Goal: Task Accomplishment & Management: Use online tool/utility

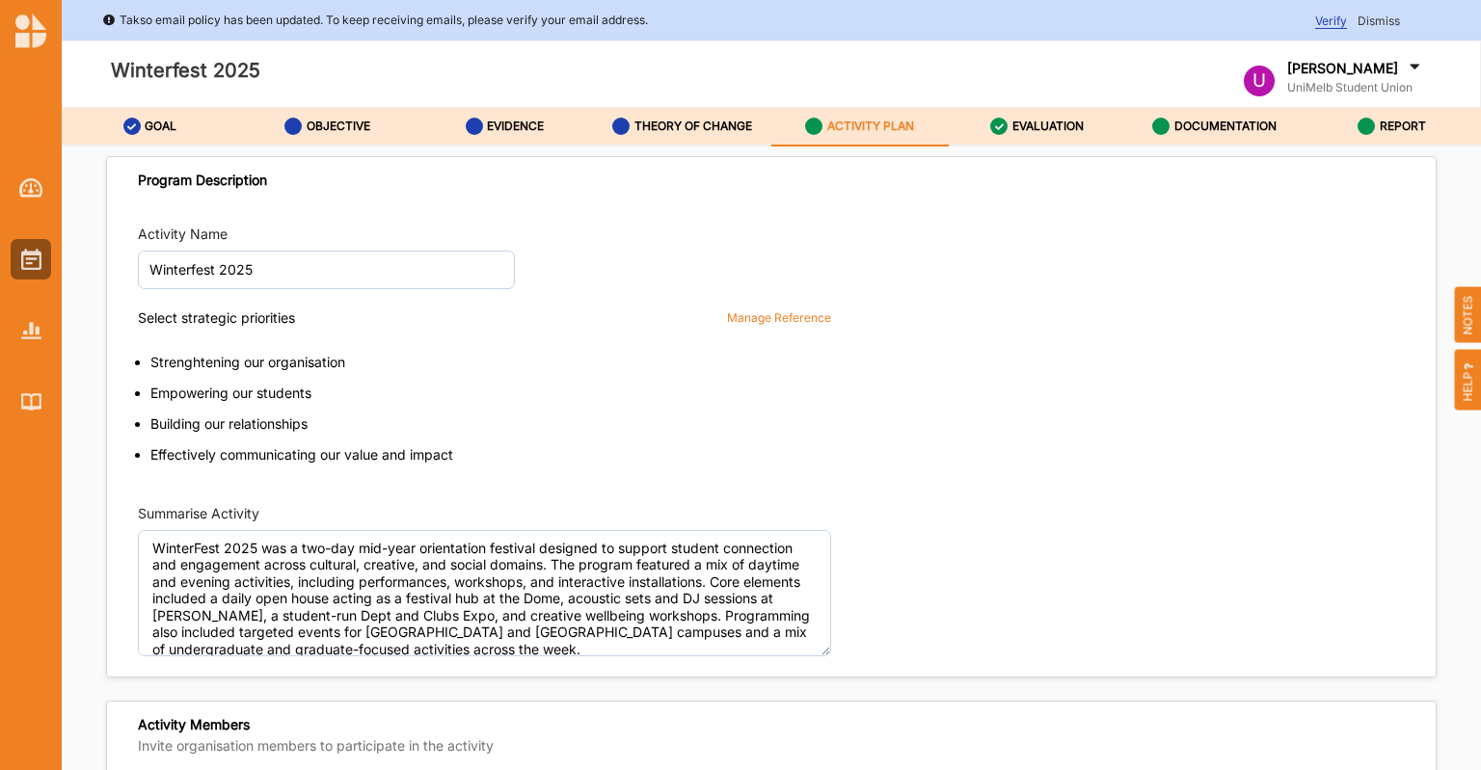
click at [1404, 67] on icon at bounding box center [1413, 69] width 19 height 21
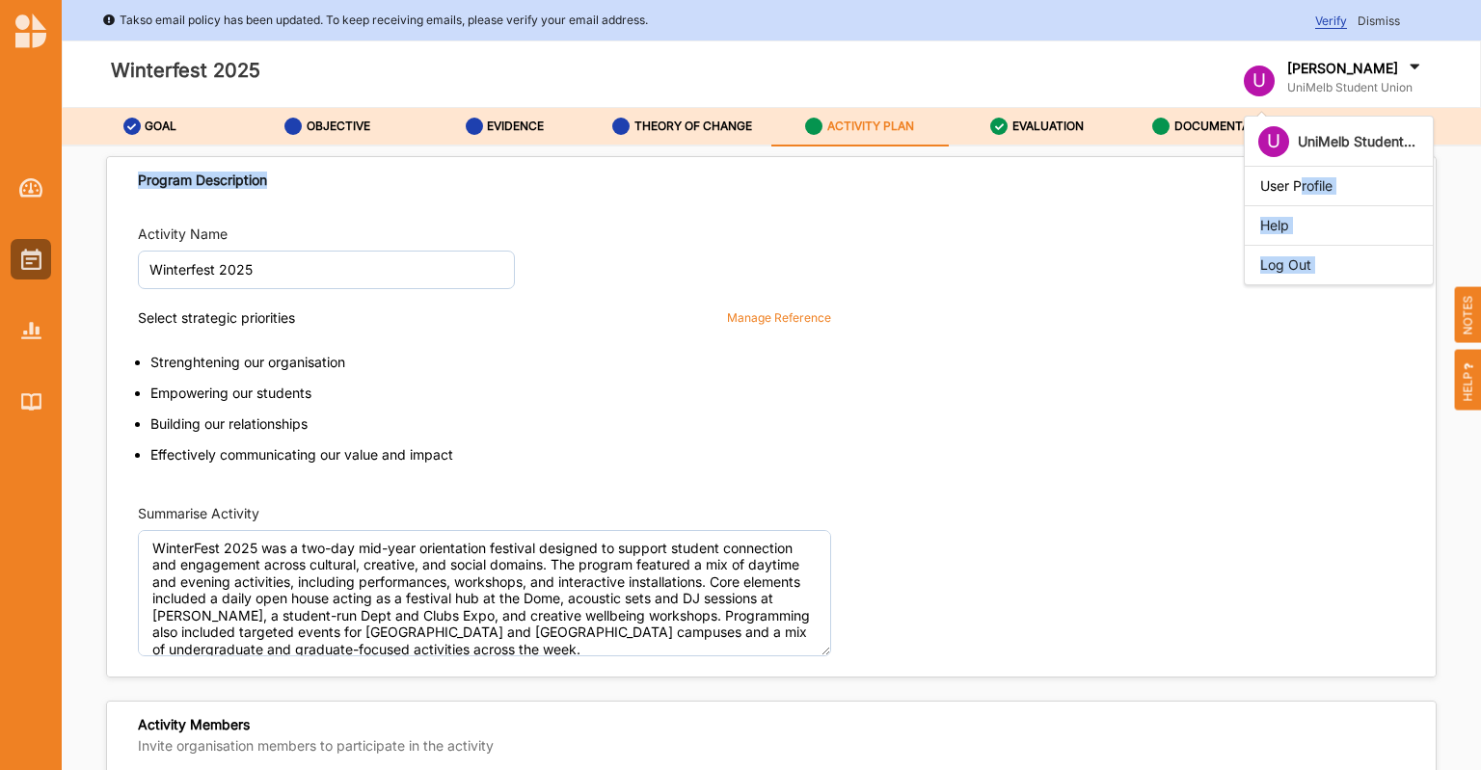
drag, startPoint x: 1308, startPoint y: 174, endPoint x: 1101, endPoint y: 199, distance: 208.6
click at [1101, 199] on div "Takso email policy has been updated. To keep receiving emails, please verify yo…" at bounding box center [771, 438] width 1419 height 876
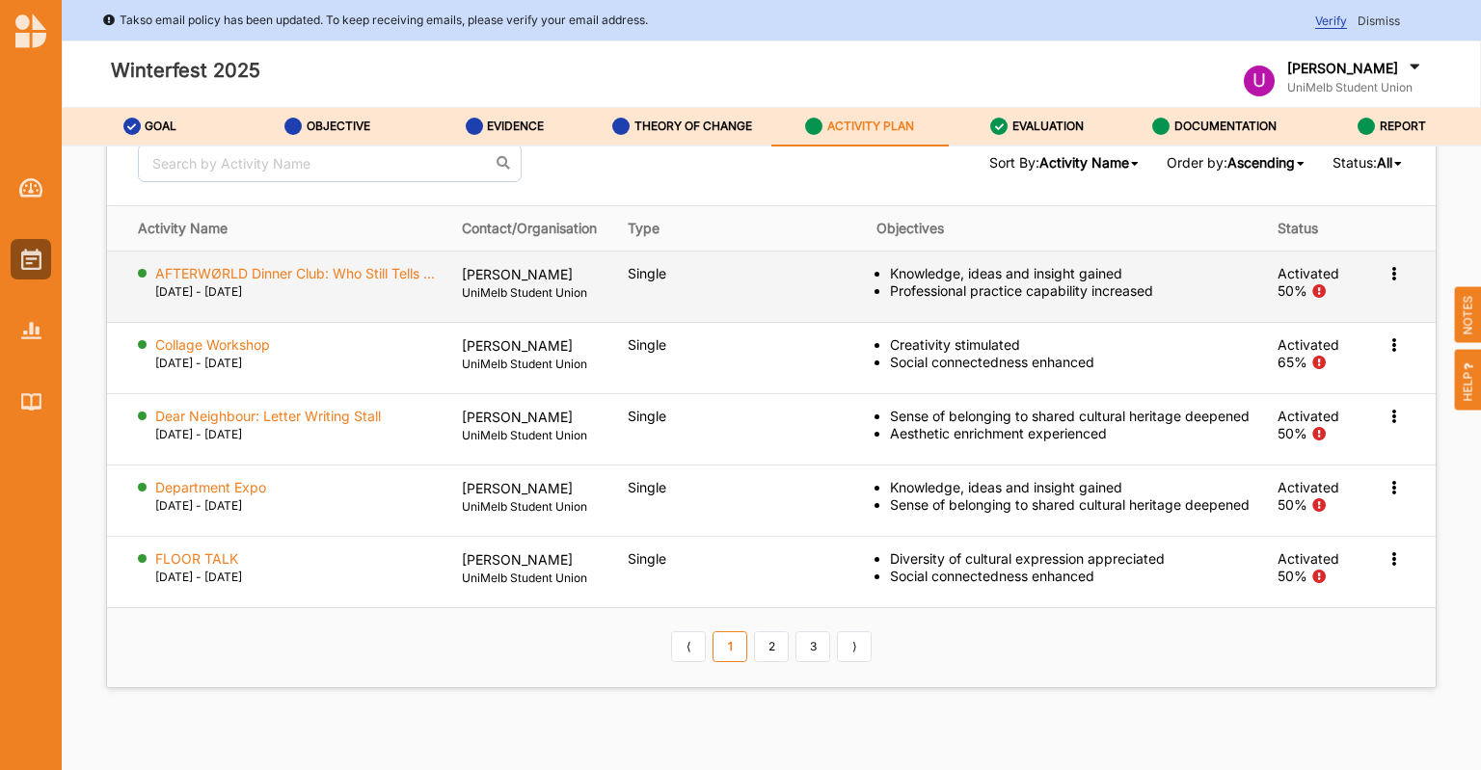
scroll to position [2448, 0]
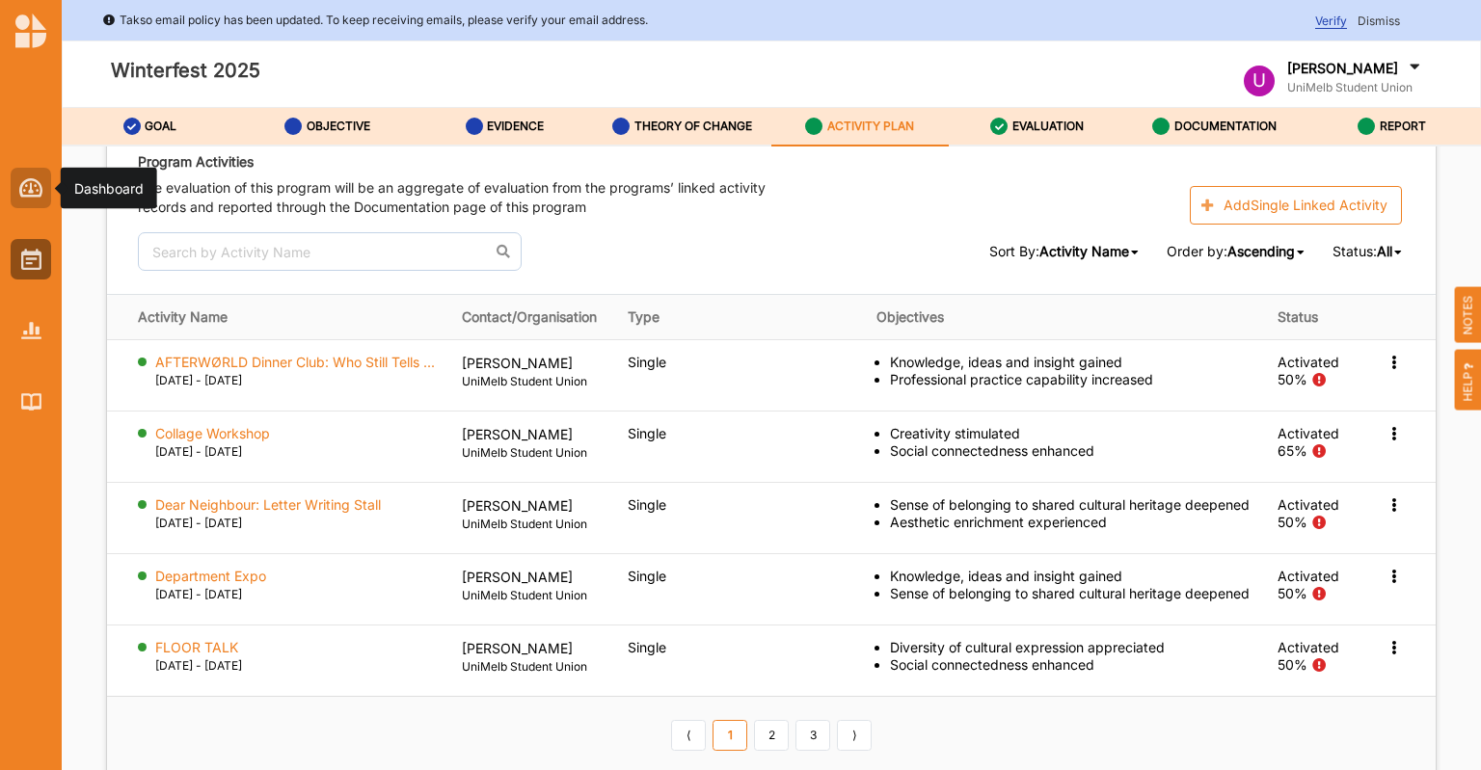
click at [31, 190] on img at bounding box center [31, 187] width 24 height 19
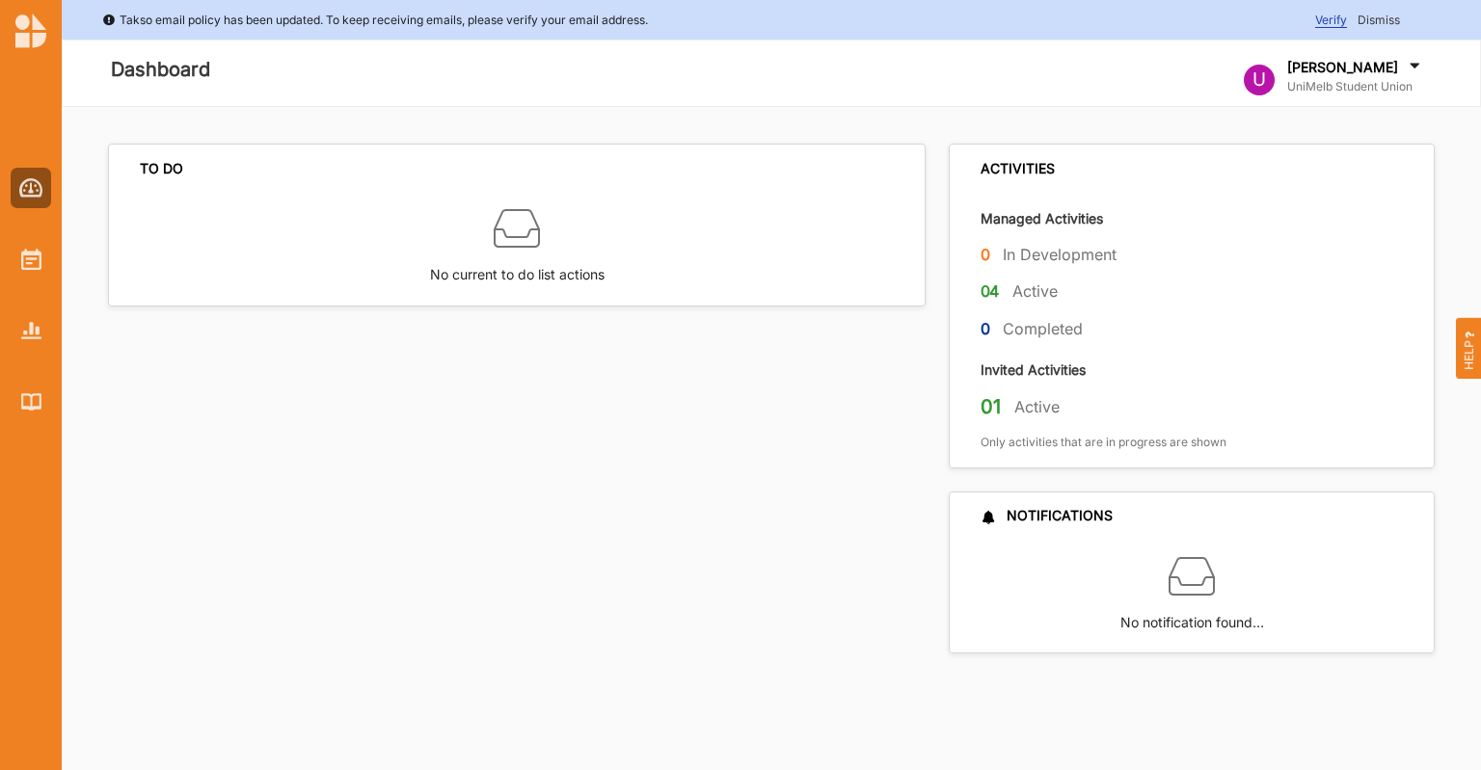
click at [993, 289] on label "04" at bounding box center [989, 292] width 19 height 24
click at [1048, 286] on label "Active" at bounding box center [1034, 291] width 45 height 20
click at [1015, 414] on label "Active" at bounding box center [1036, 407] width 45 height 20
click at [21, 260] on img at bounding box center [31, 259] width 20 height 21
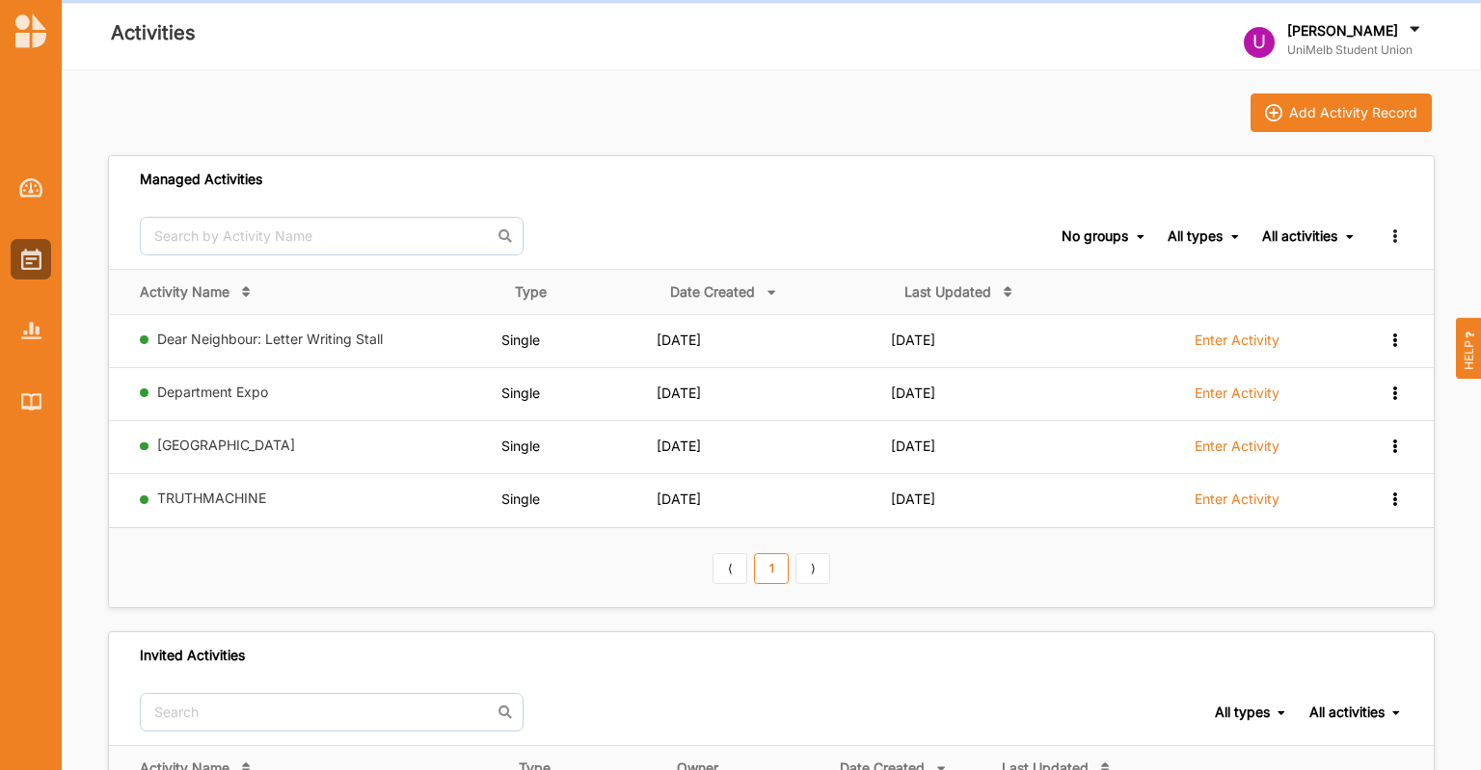
scroll to position [17, 0]
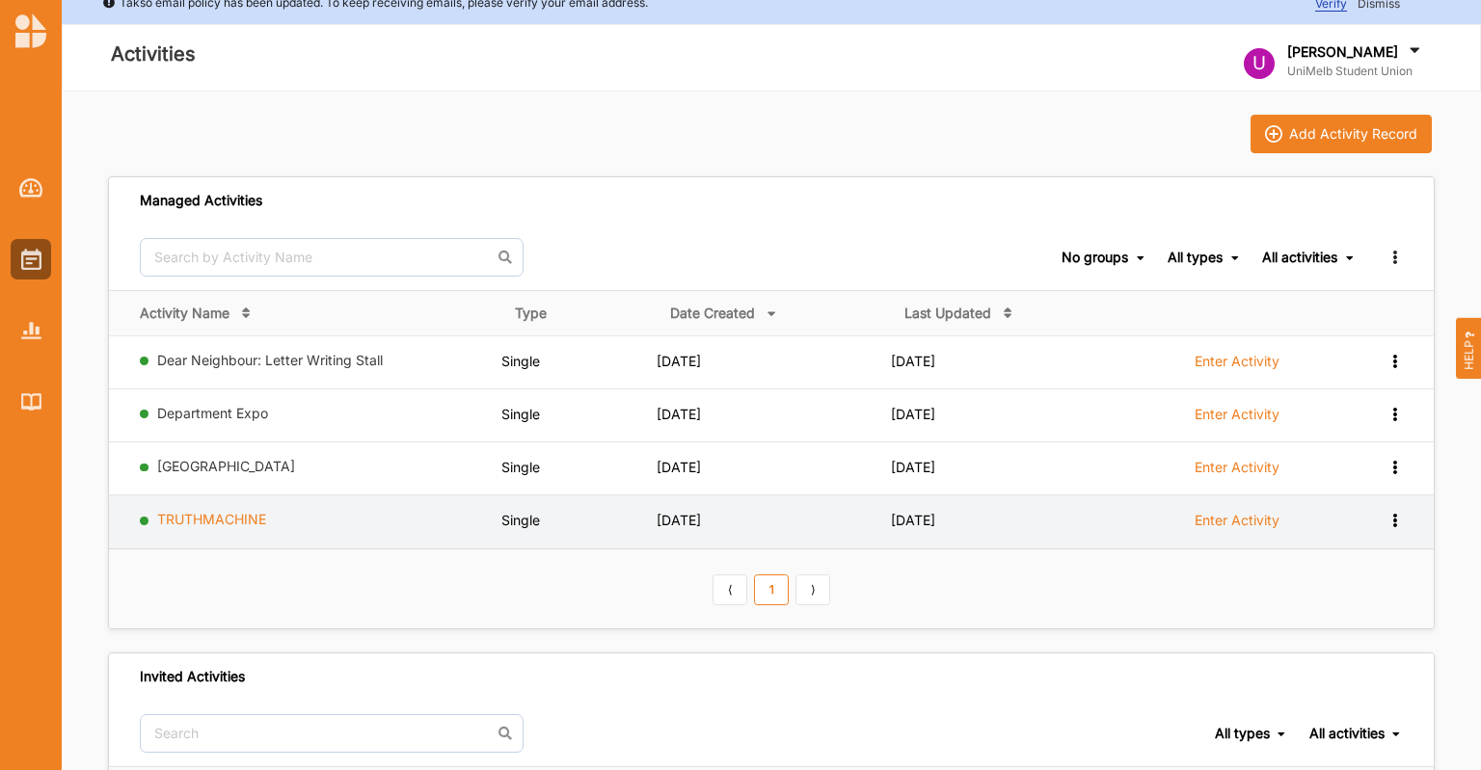
click at [225, 520] on link "TRUTHMACHINE" at bounding box center [211, 519] width 109 height 16
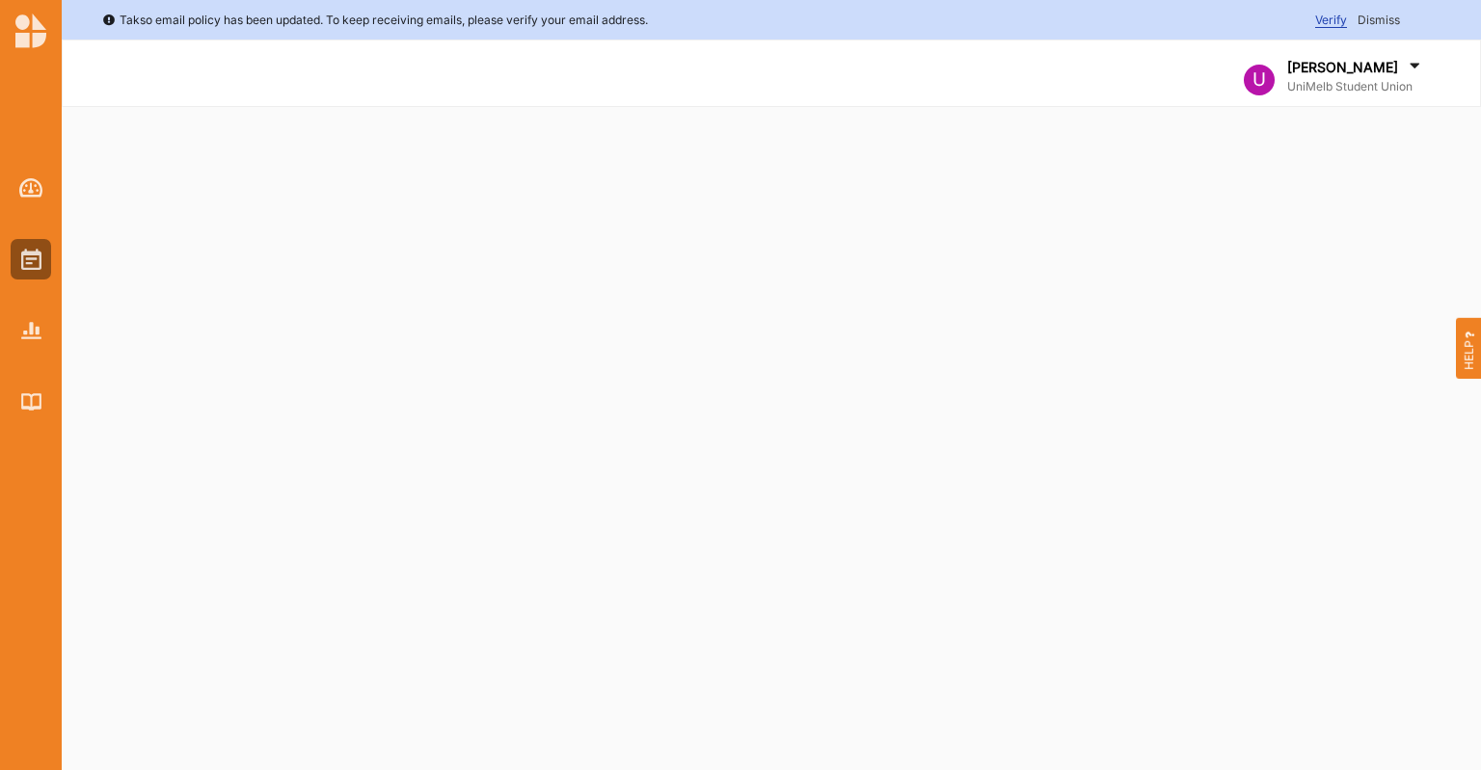
select select "1"
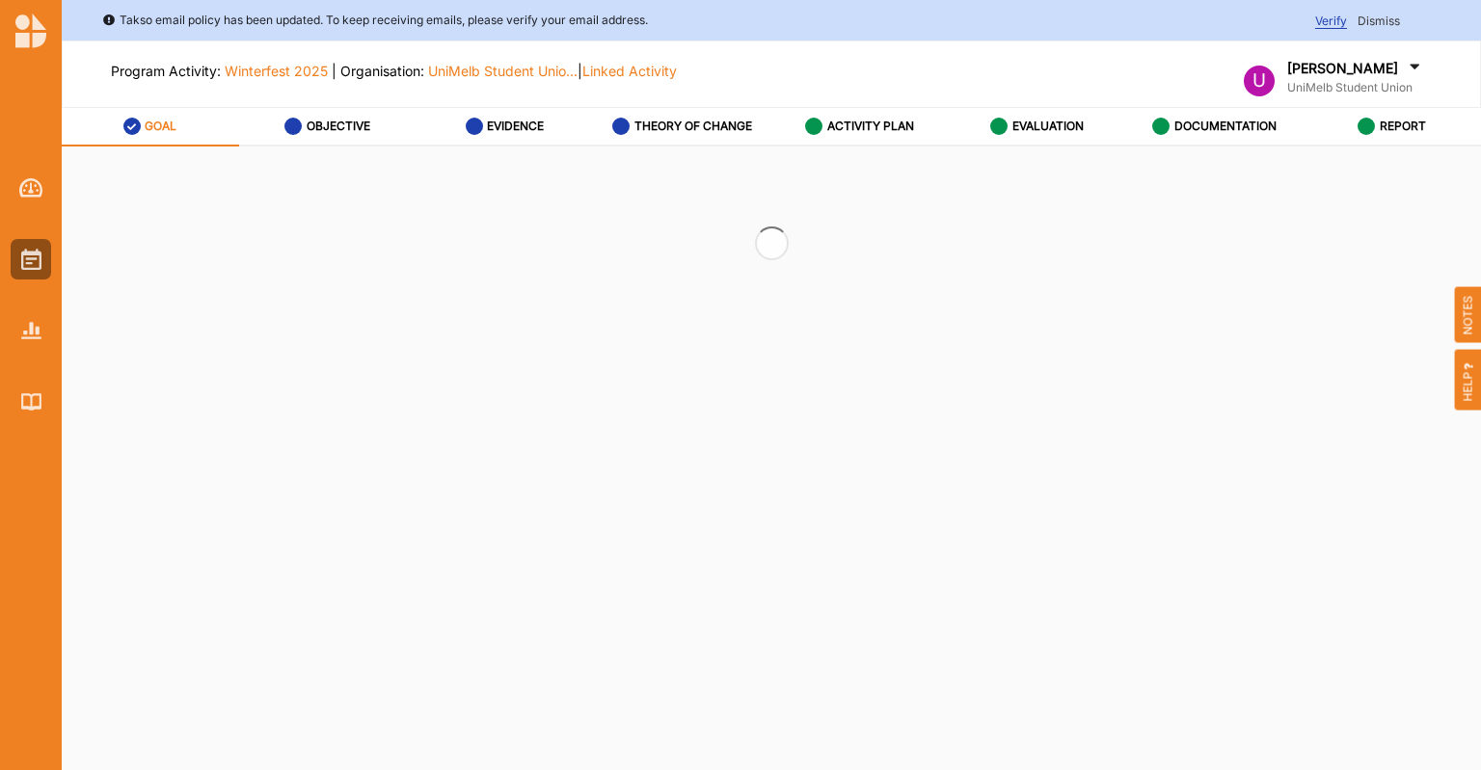
select select "1"
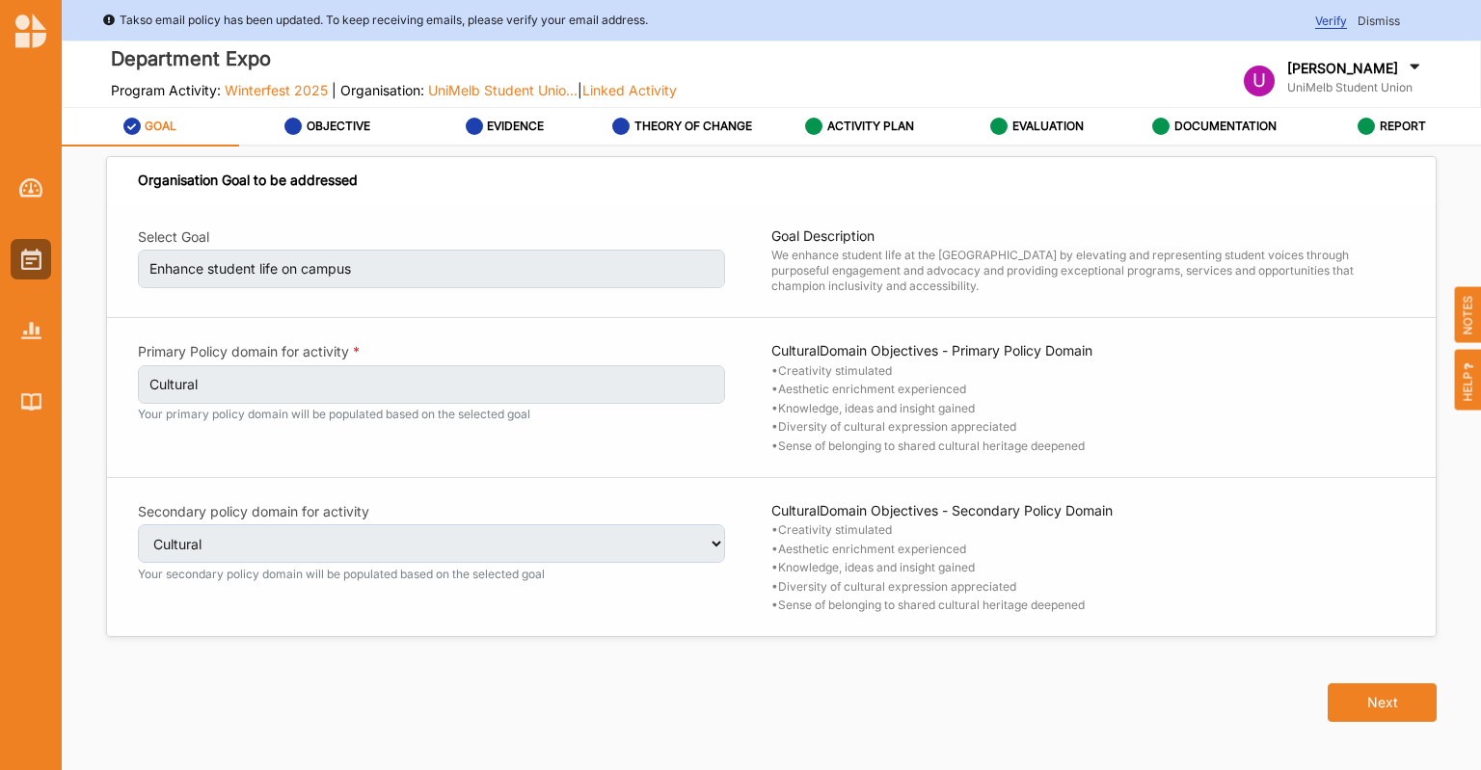
select select "1"
